Goal: Task Accomplishment & Management: Use online tool/utility

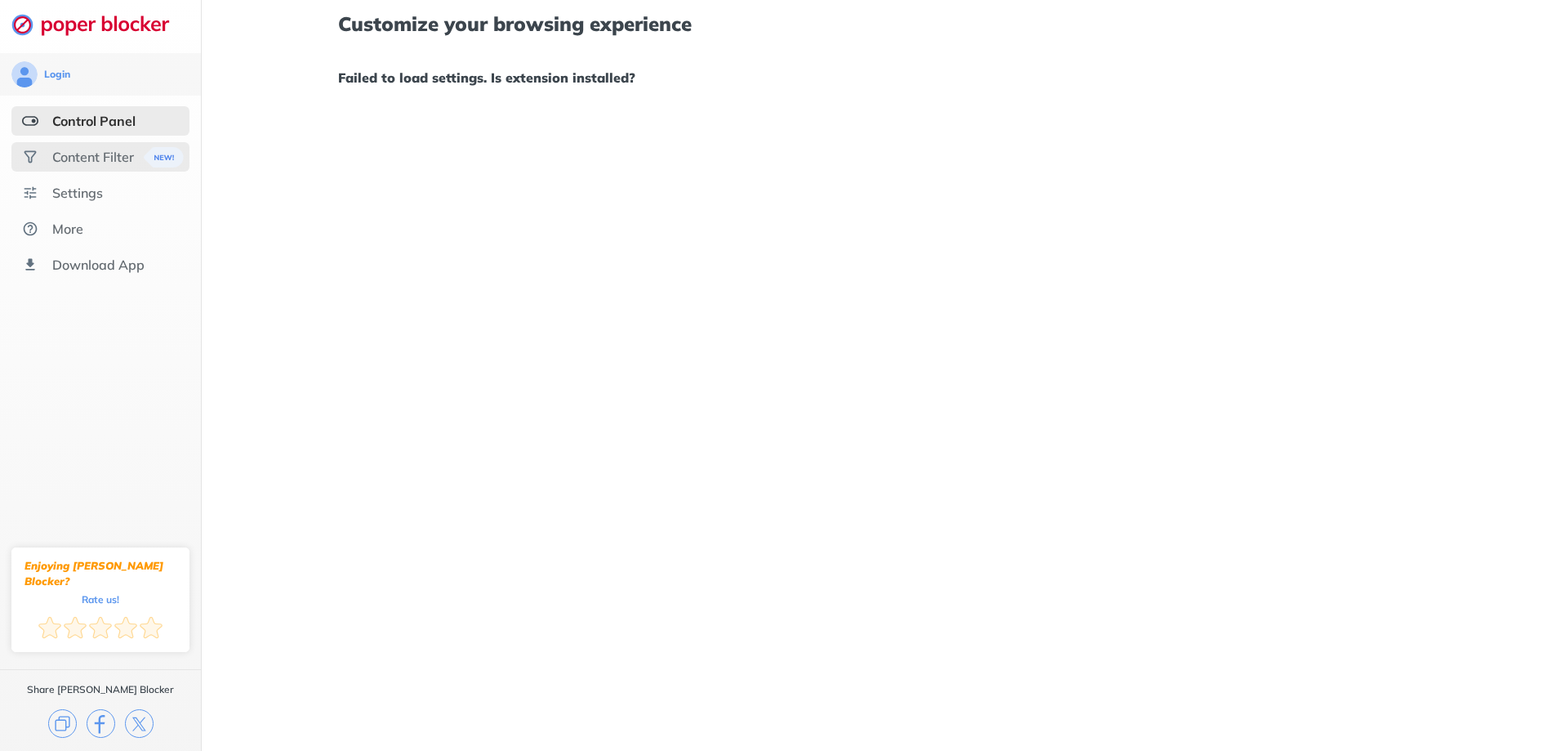
click at [66, 145] on div "Content Filter" at bounding box center [100, 156] width 178 height 29
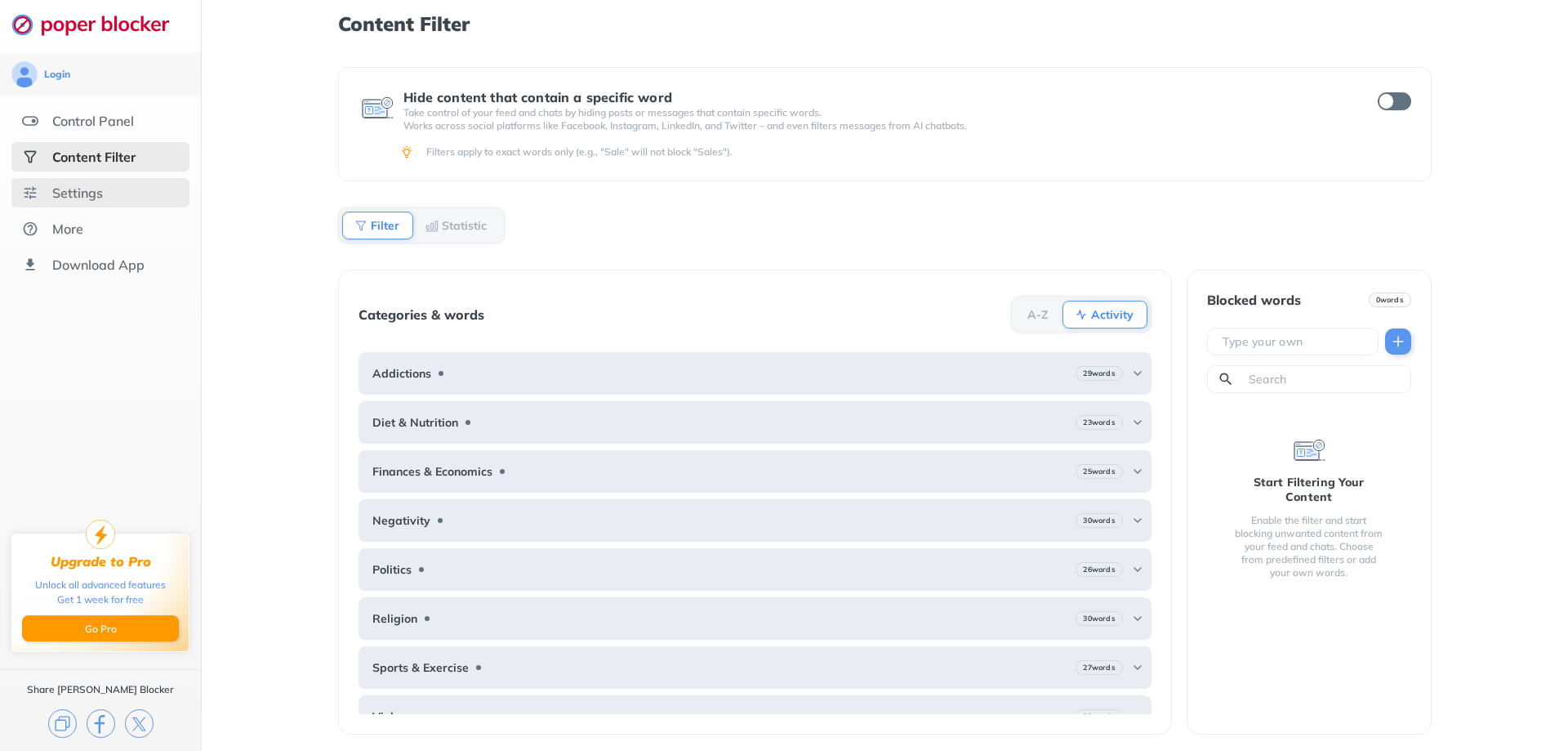
click at [65, 203] on div "Settings" at bounding box center [100, 192] width 178 height 29
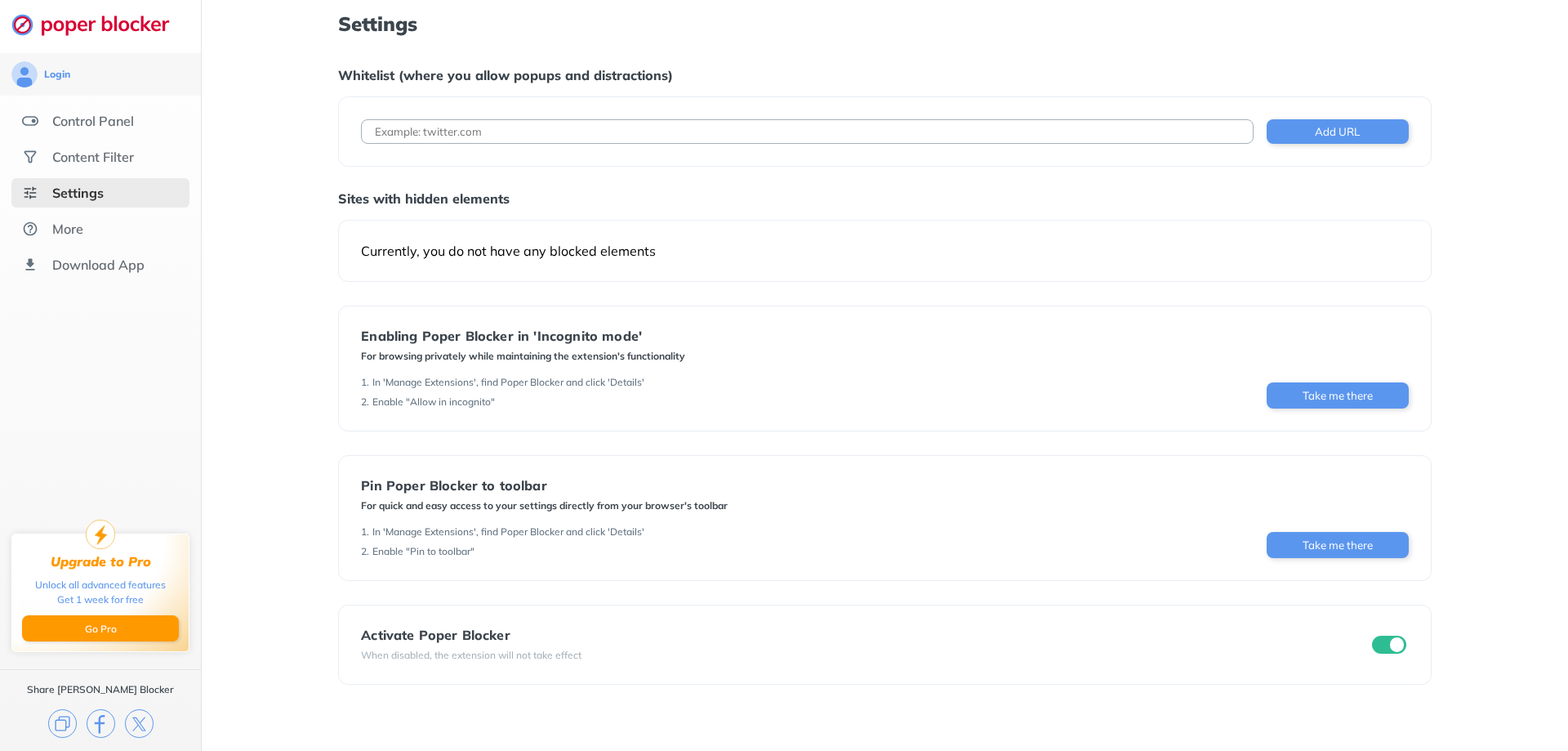
click at [469, 132] on input at bounding box center [807, 131] width 892 height 24
click at [463, 129] on input "adp" at bounding box center [807, 131] width 892 height 24
paste input "[URL][DOMAIN_NAME]"
type input "[URL][DOMAIN_NAME]"
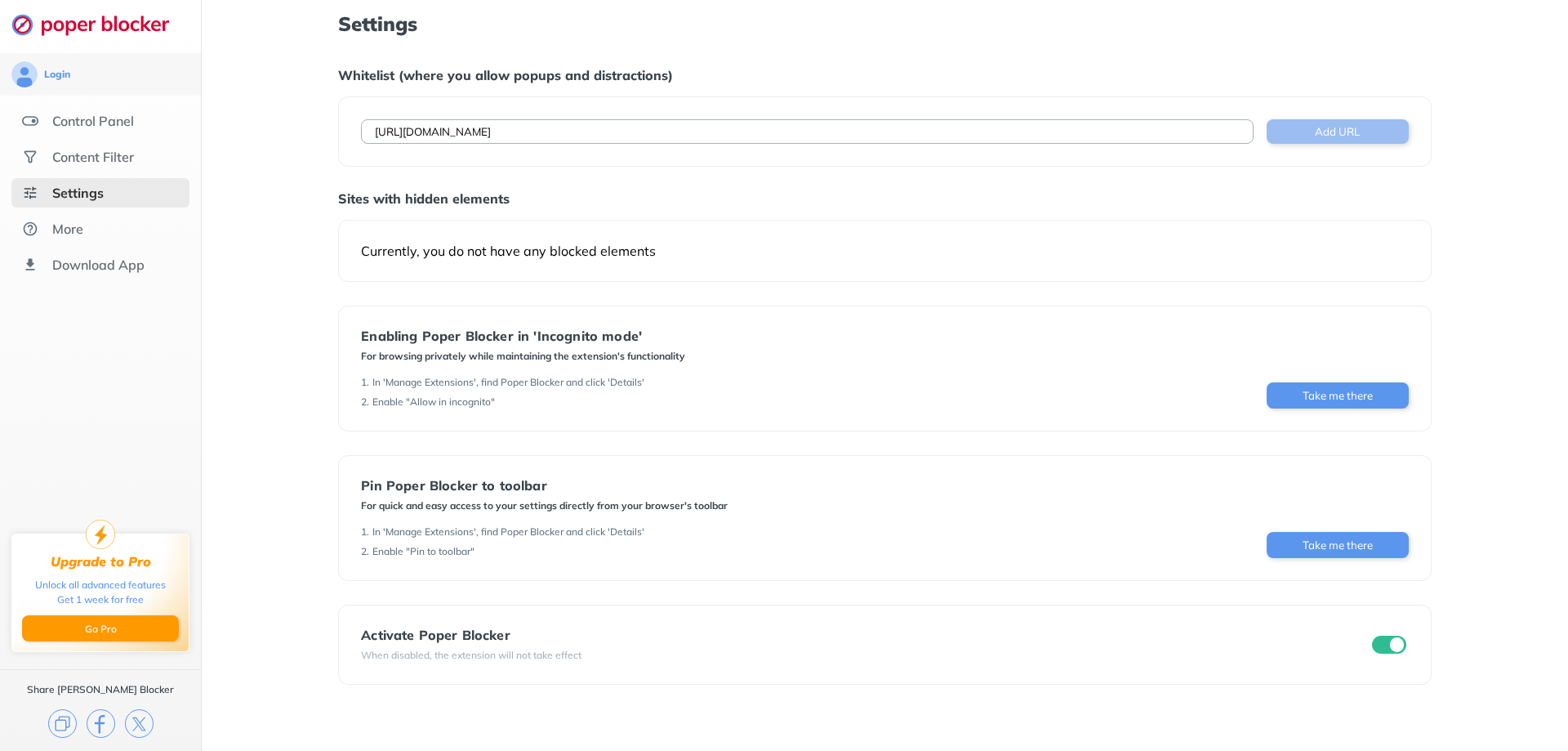
click at [1355, 130] on button "Add URL" at bounding box center [1337, 131] width 142 height 24
